Goal: Information Seeking & Learning: Learn about a topic

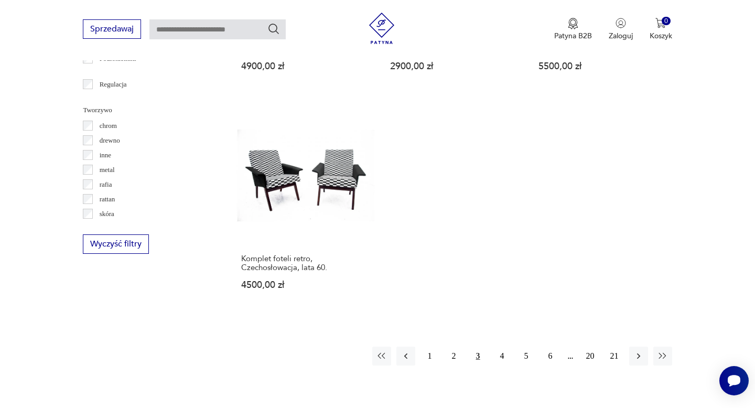
scroll to position [1509, 0]
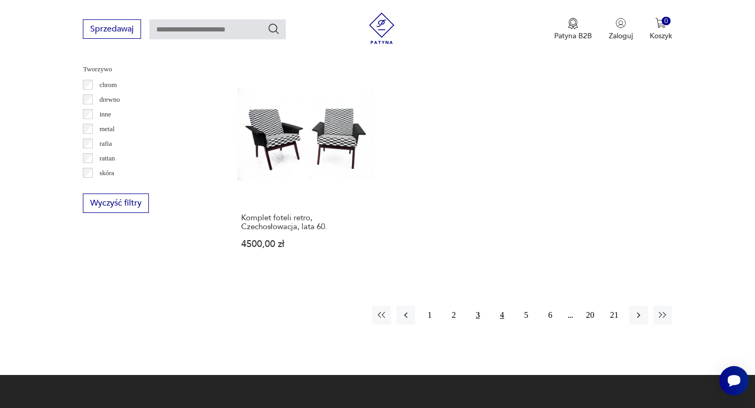
click at [508, 306] on button "4" at bounding box center [502, 315] width 19 height 19
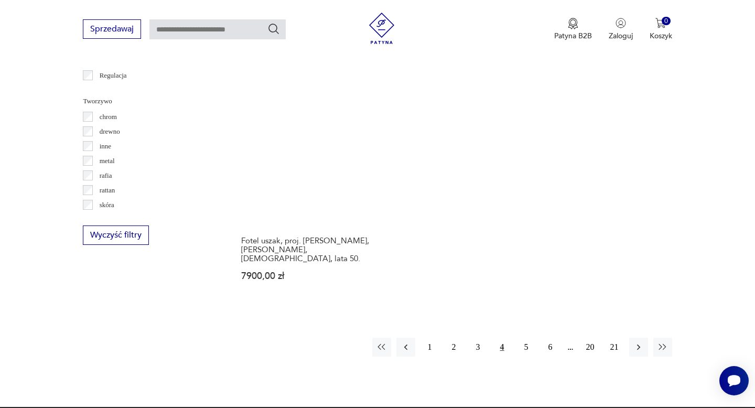
scroll to position [1497, 0]
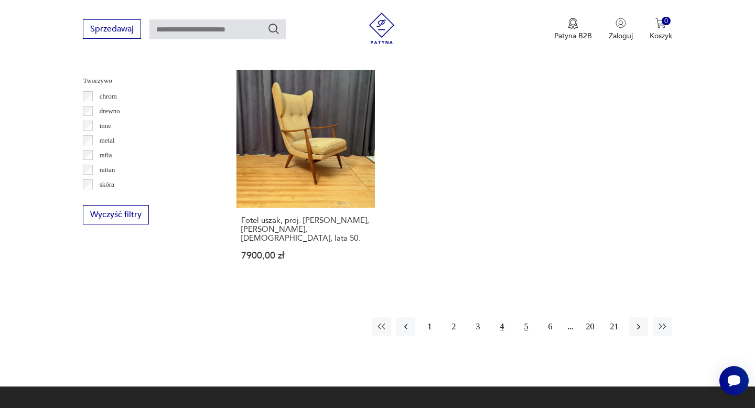
click at [531, 317] on button "5" at bounding box center [526, 326] width 19 height 19
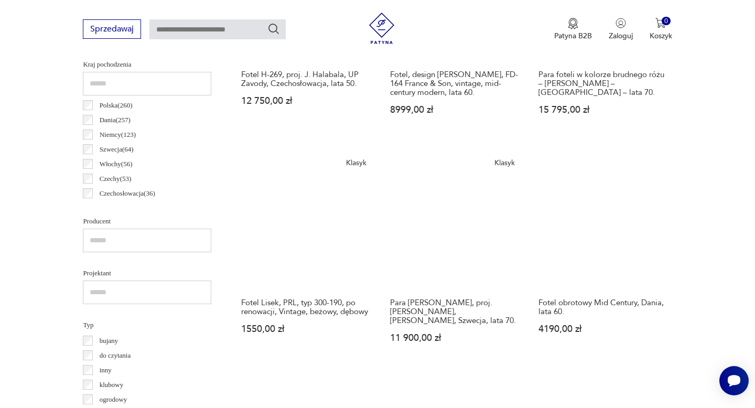
scroll to position [618, 0]
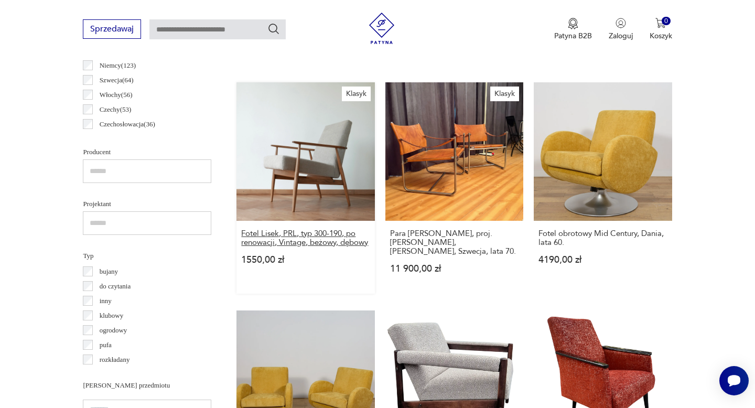
click at [325, 236] on h3 "Fotel Lisek, PRL, typ 300-190, po renowacji, Vintage, beżowy, dębowy" at bounding box center [305, 238] width 129 height 18
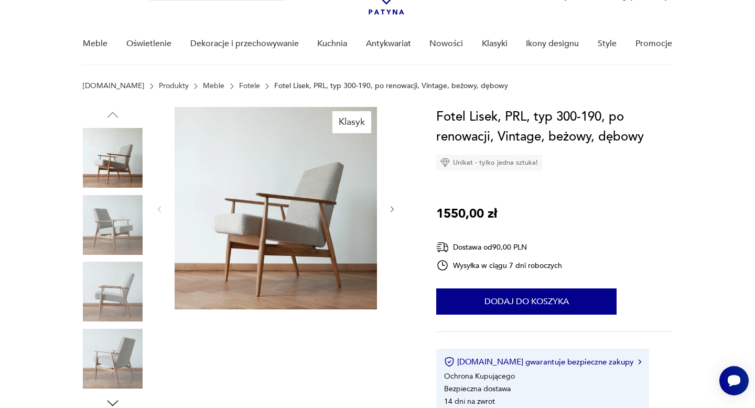
scroll to position [67, 0]
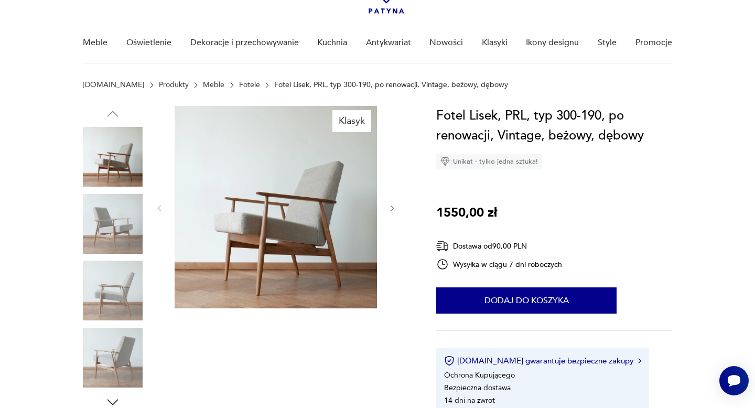
click at [390, 206] on icon "button" at bounding box center [392, 208] width 9 height 9
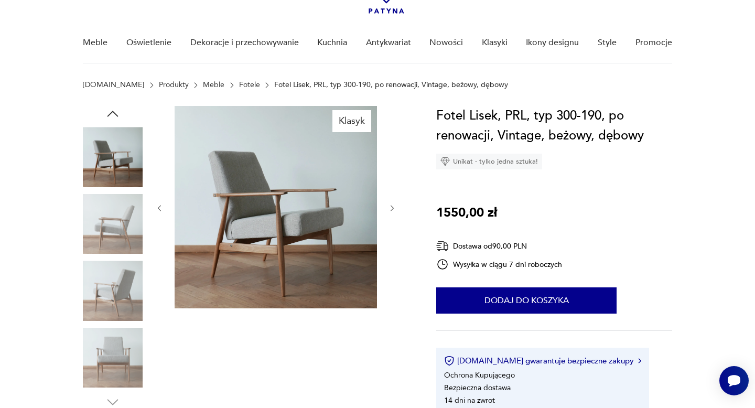
click at [390, 206] on icon "button" at bounding box center [392, 208] width 9 height 9
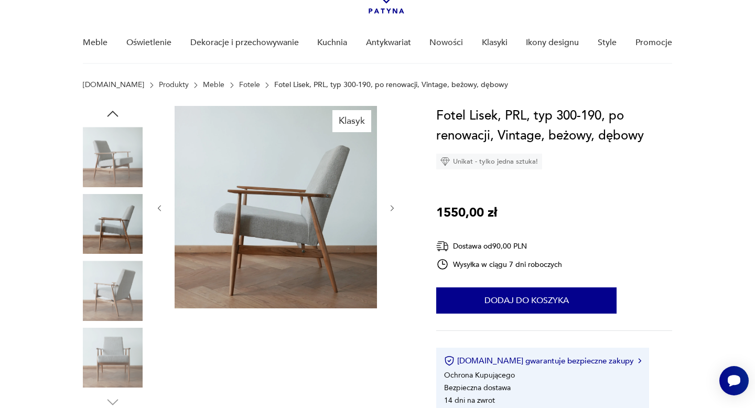
click at [390, 206] on icon "button" at bounding box center [392, 208] width 9 height 9
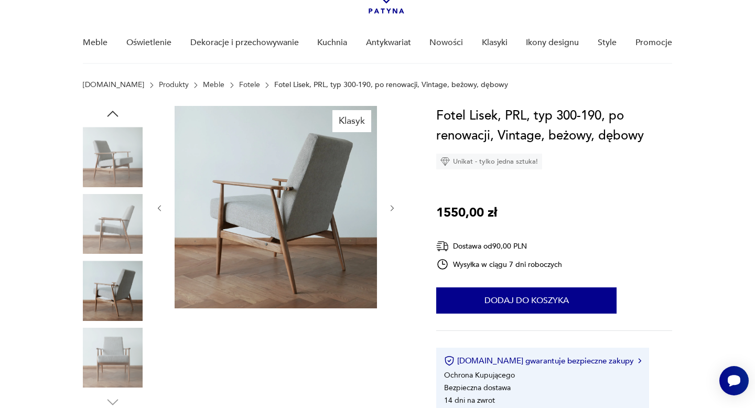
click at [390, 206] on icon "button" at bounding box center [392, 208] width 9 height 9
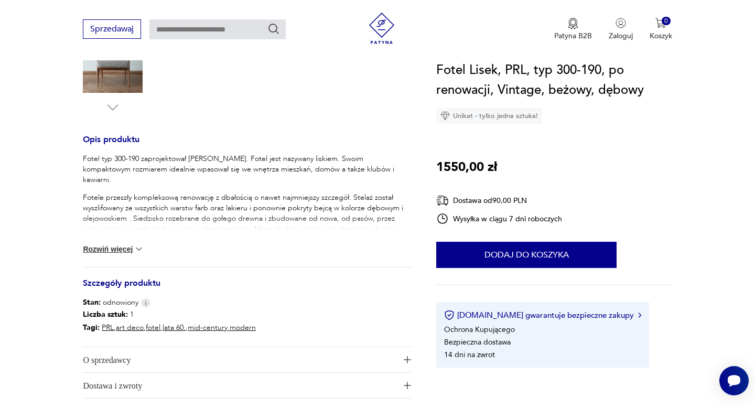
scroll to position [345, 0]
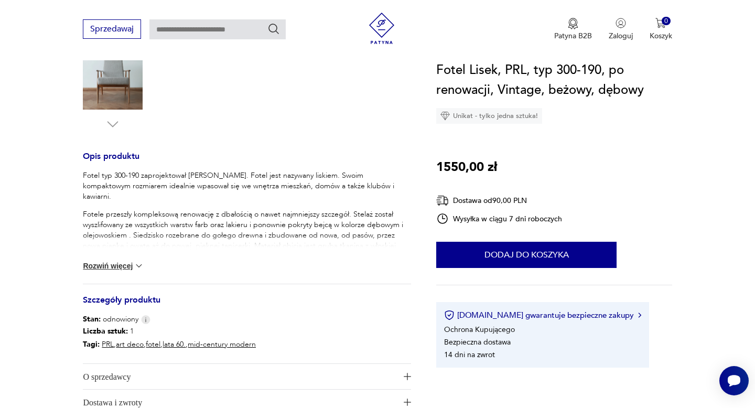
click at [143, 263] on img at bounding box center [139, 266] width 10 height 10
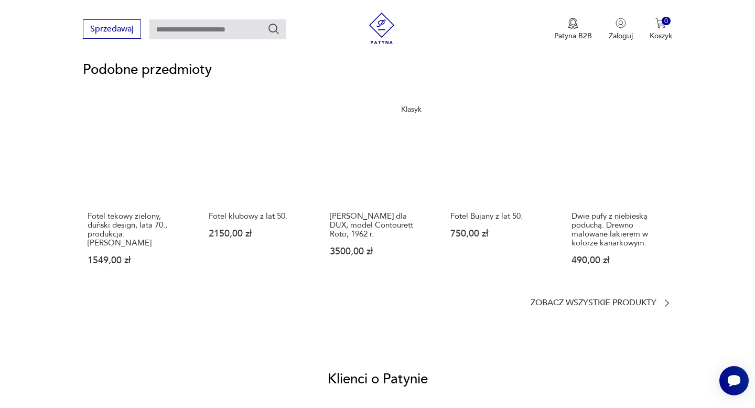
scroll to position [821, 0]
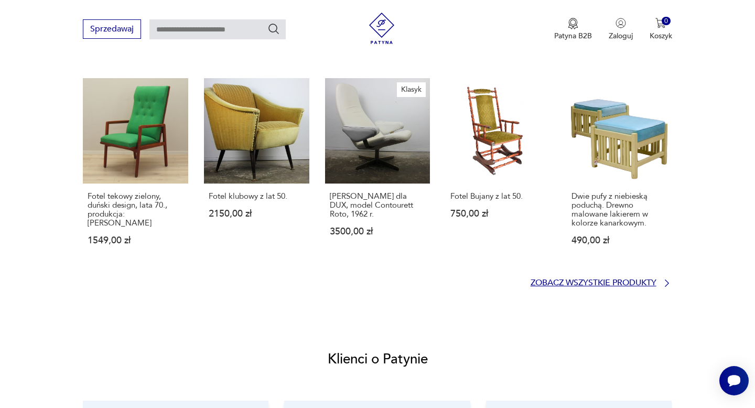
click at [666, 284] on icon at bounding box center [667, 283] width 10 height 10
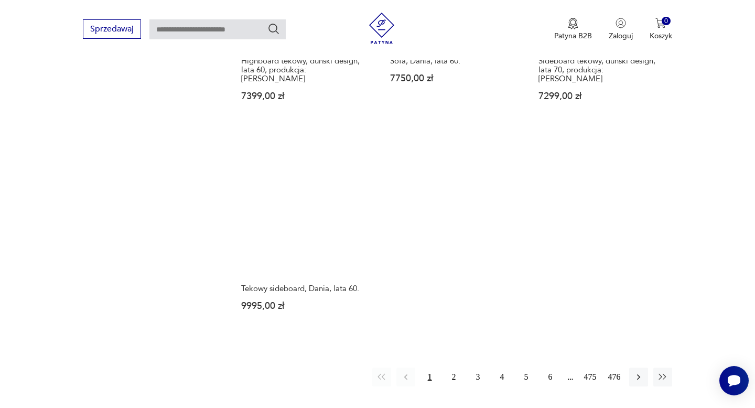
scroll to position [1520, 0]
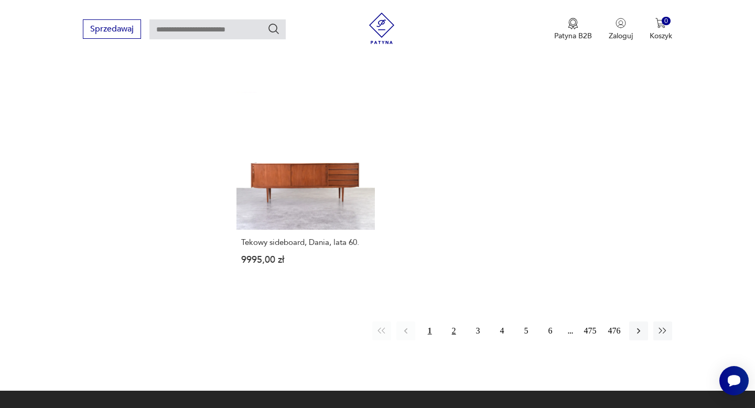
click at [456, 324] on button "2" at bounding box center [454, 331] width 19 height 19
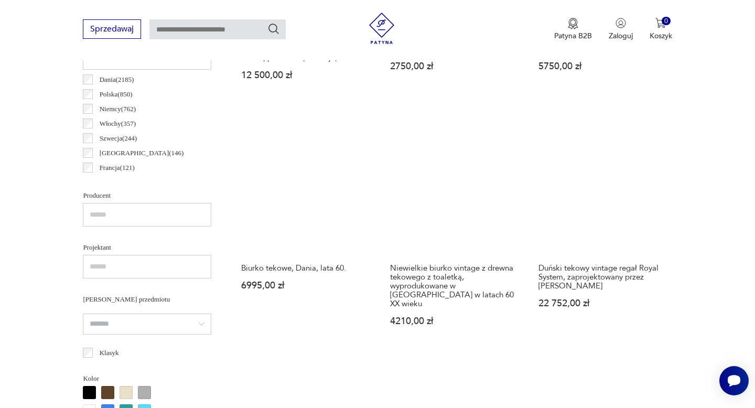
scroll to position [579, 0]
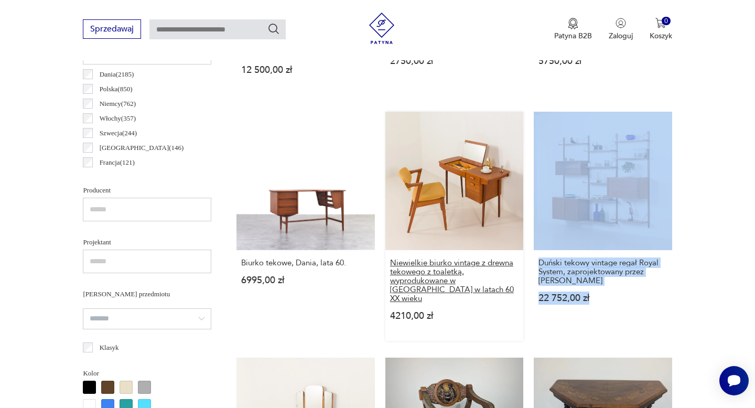
click at [412, 273] on h3 "Niewielkie biurko vintage z drewna tekowego z toaletką, wyprodukowane w Danii w…" at bounding box center [454, 281] width 129 height 45
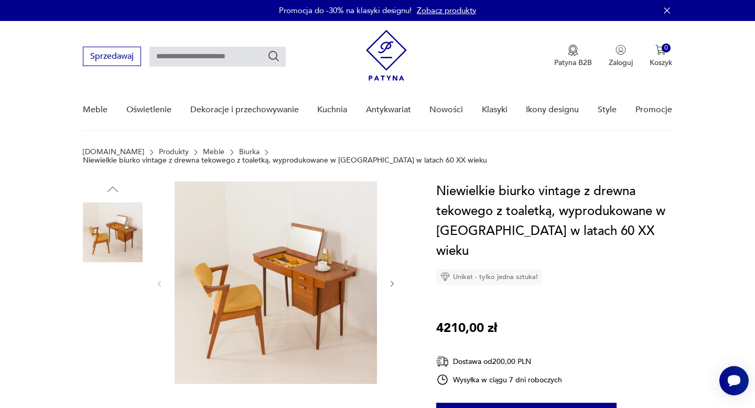
click at [116, 294] on img at bounding box center [113, 300] width 60 height 60
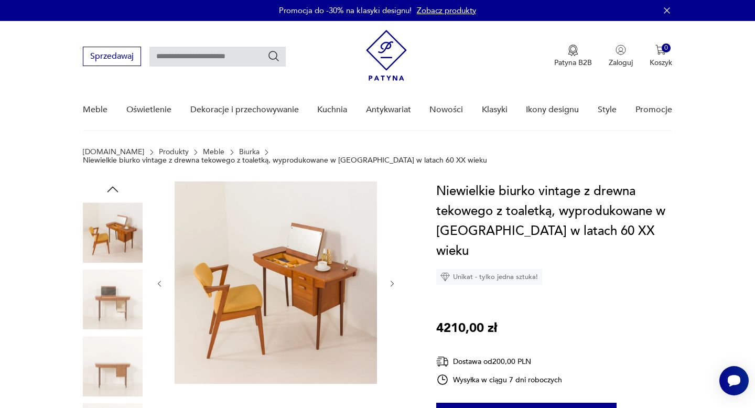
click at [116, 294] on img at bounding box center [113, 300] width 60 height 60
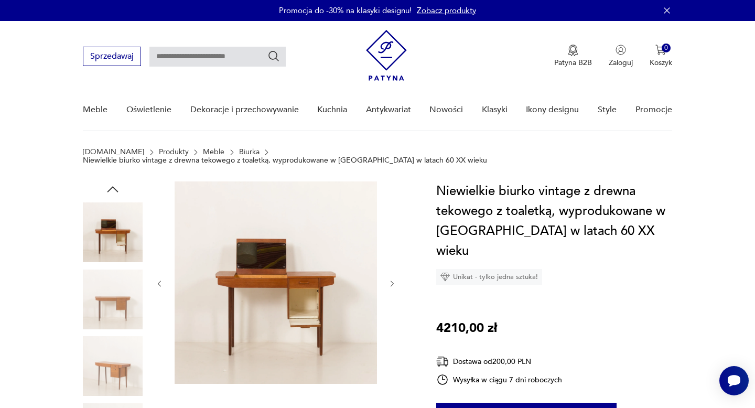
click at [116, 294] on img at bounding box center [113, 300] width 60 height 60
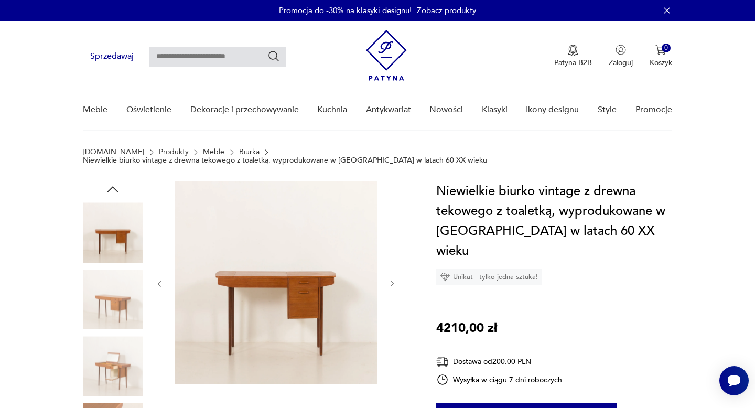
click at [116, 294] on img at bounding box center [113, 300] width 60 height 60
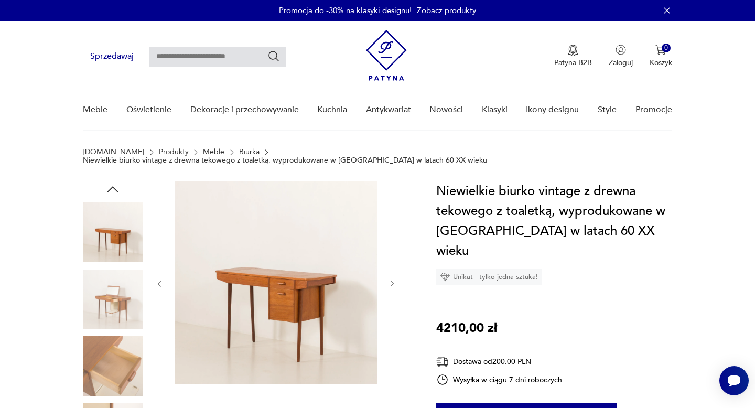
click at [116, 294] on img at bounding box center [113, 300] width 60 height 60
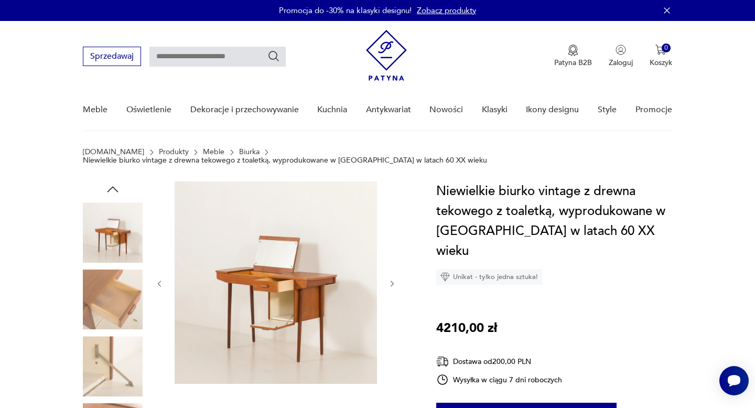
click at [116, 294] on img at bounding box center [113, 300] width 60 height 60
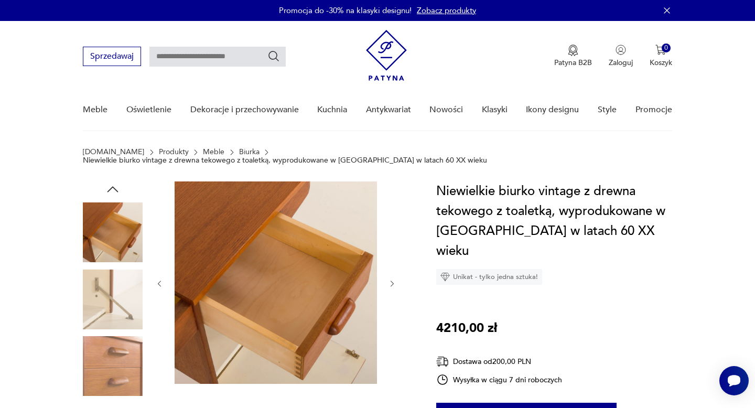
click at [116, 294] on img at bounding box center [113, 300] width 60 height 60
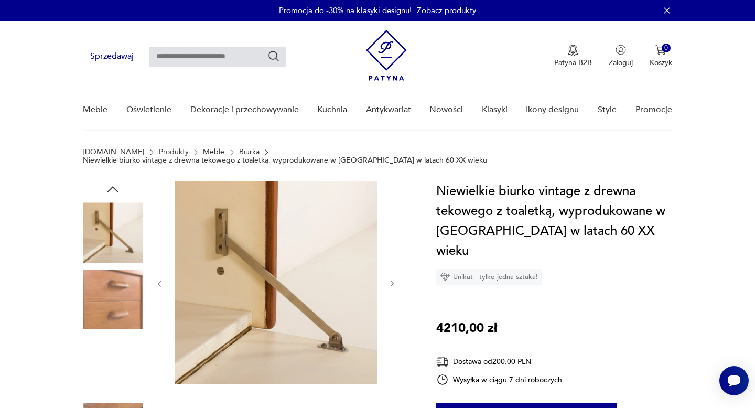
click at [116, 294] on img at bounding box center [113, 300] width 60 height 60
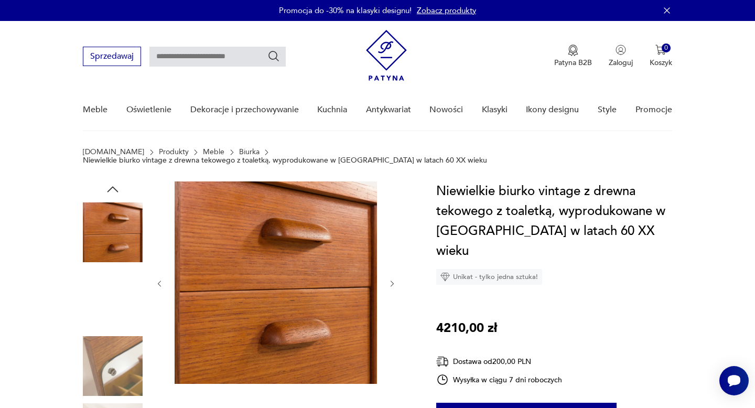
click at [116, 294] on img at bounding box center [113, 300] width 60 height 60
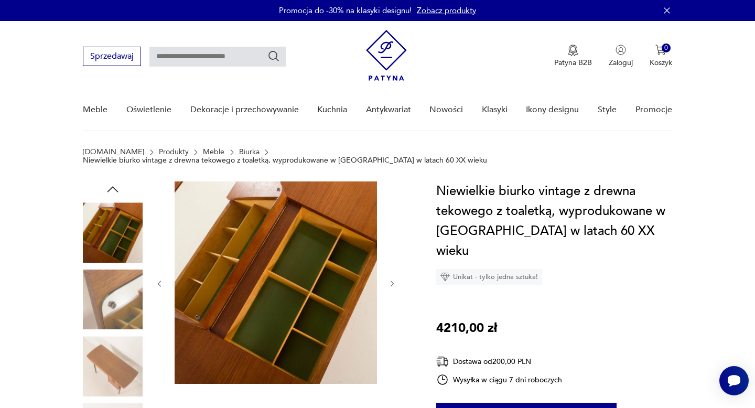
click at [116, 294] on img at bounding box center [113, 300] width 60 height 60
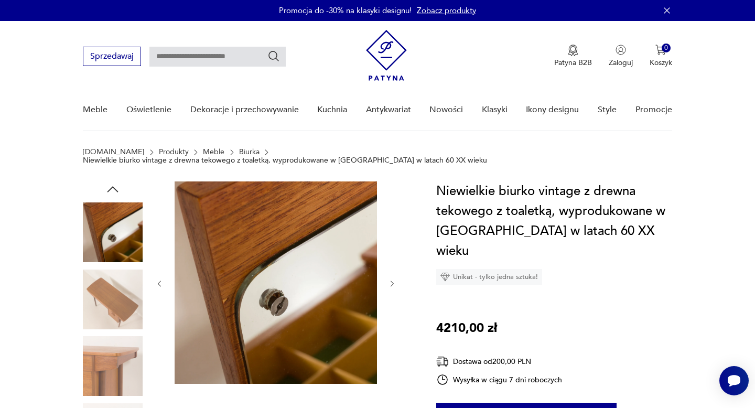
click at [116, 294] on img at bounding box center [113, 300] width 60 height 60
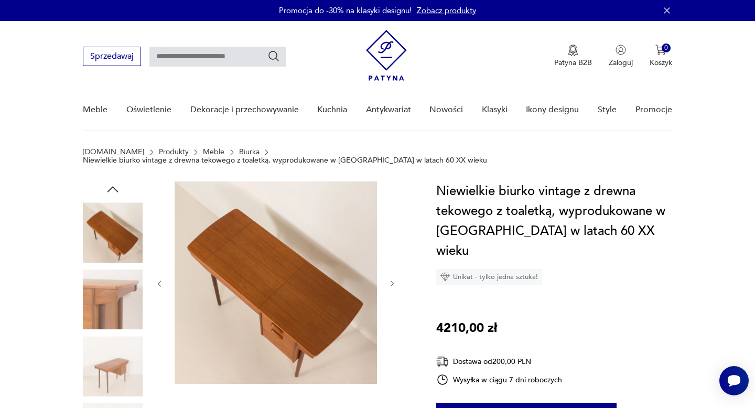
click at [116, 294] on img at bounding box center [113, 300] width 60 height 60
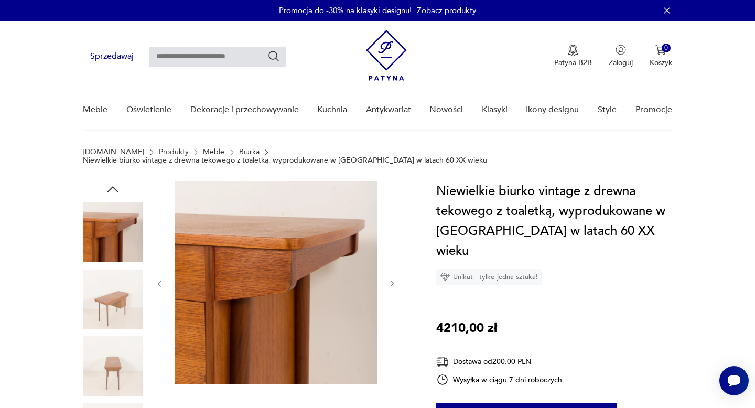
click at [116, 294] on img at bounding box center [113, 300] width 60 height 60
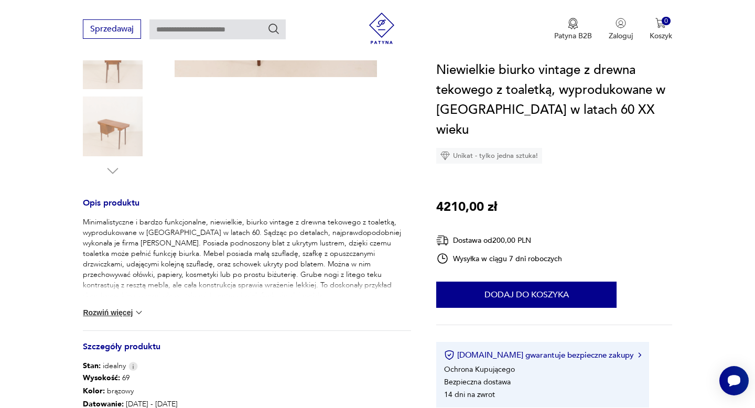
scroll to position [333, 0]
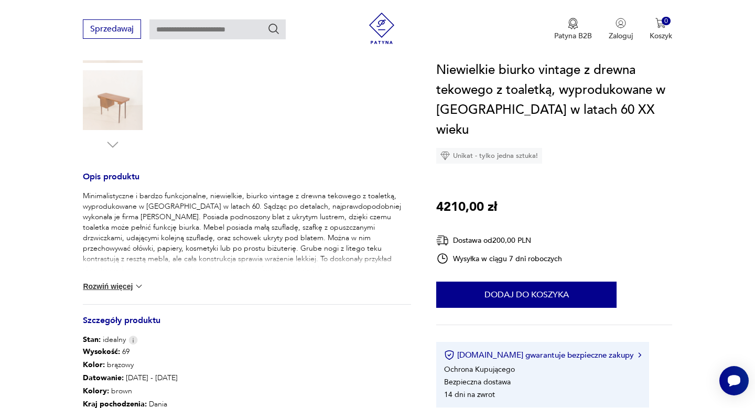
click at [121, 281] on button "Rozwiń więcej" at bounding box center [113, 286] width 61 height 10
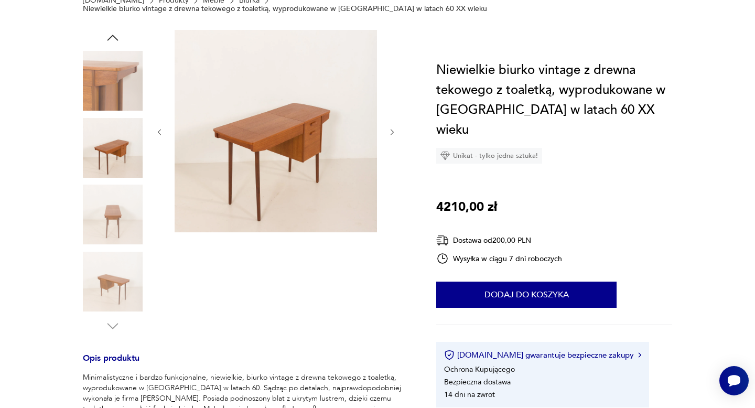
scroll to position [0, 0]
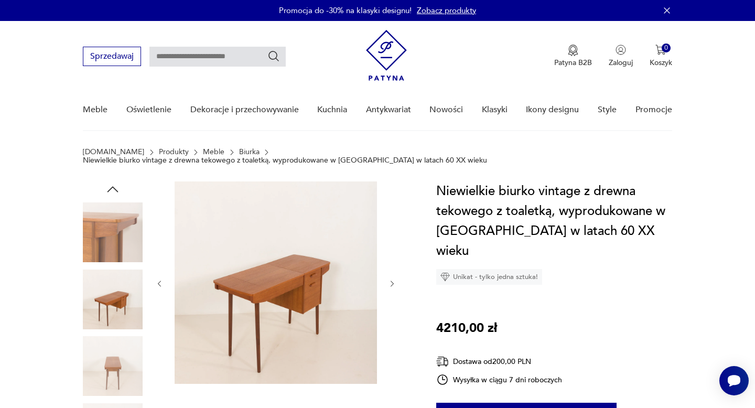
click at [390, 280] on icon "button" at bounding box center [392, 284] width 9 height 9
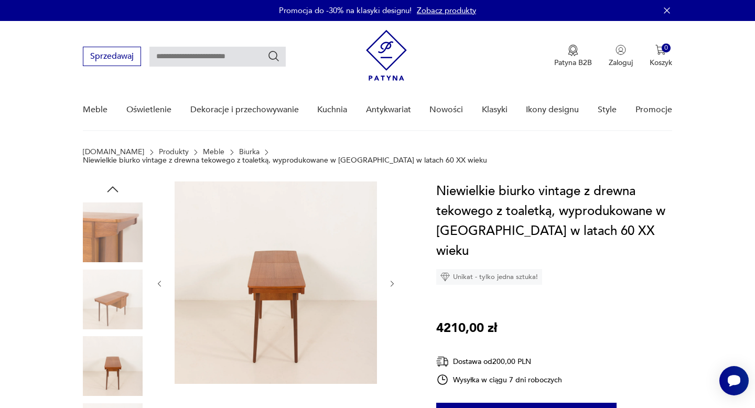
click at [390, 280] on icon "button" at bounding box center [392, 284] width 9 height 9
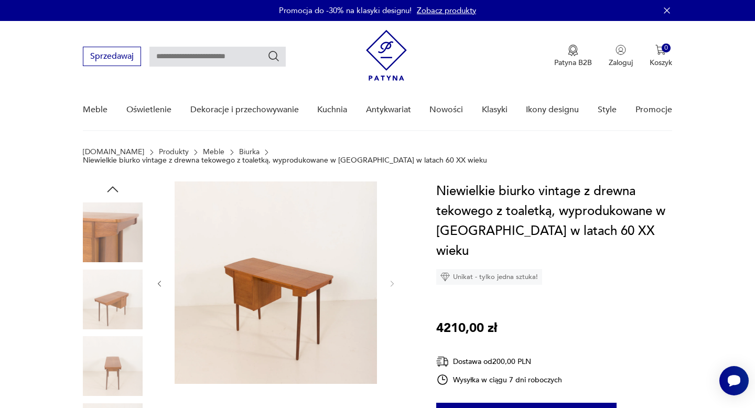
click at [115, 376] on img at bounding box center [113, 366] width 60 height 60
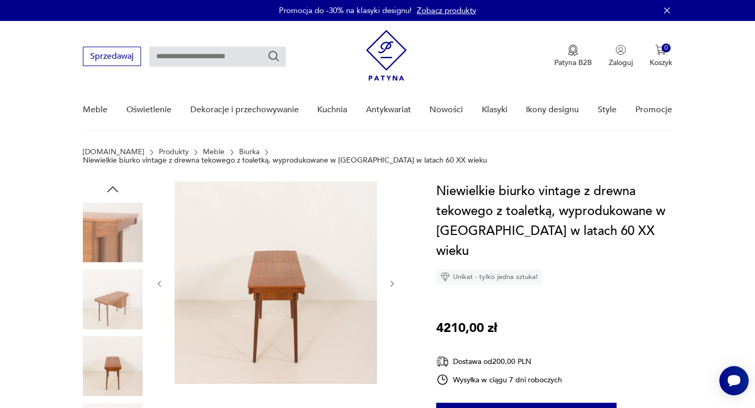
click at [125, 227] on img at bounding box center [113, 233] width 60 height 60
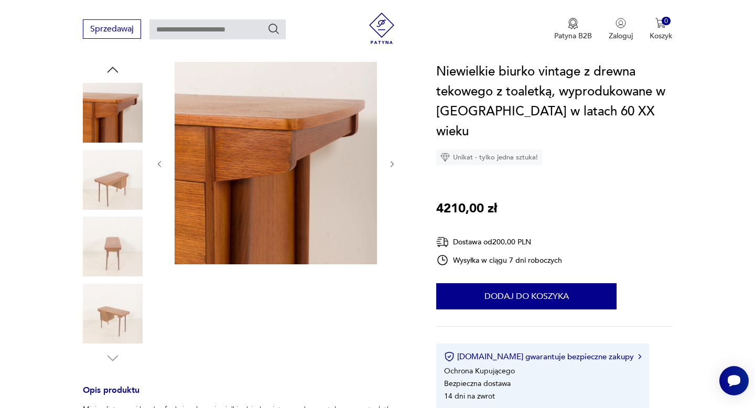
scroll to position [144, 0]
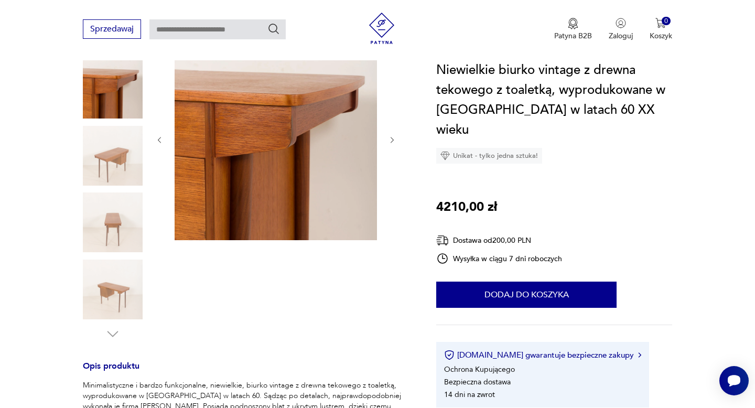
click at [116, 295] on img at bounding box center [113, 290] width 60 height 60
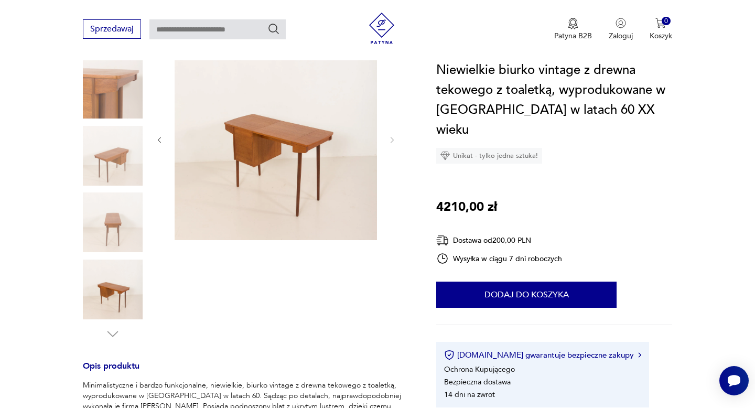
scroll to position [0, 0]
